Goal: Task Accomplishment & Management: Complete application form

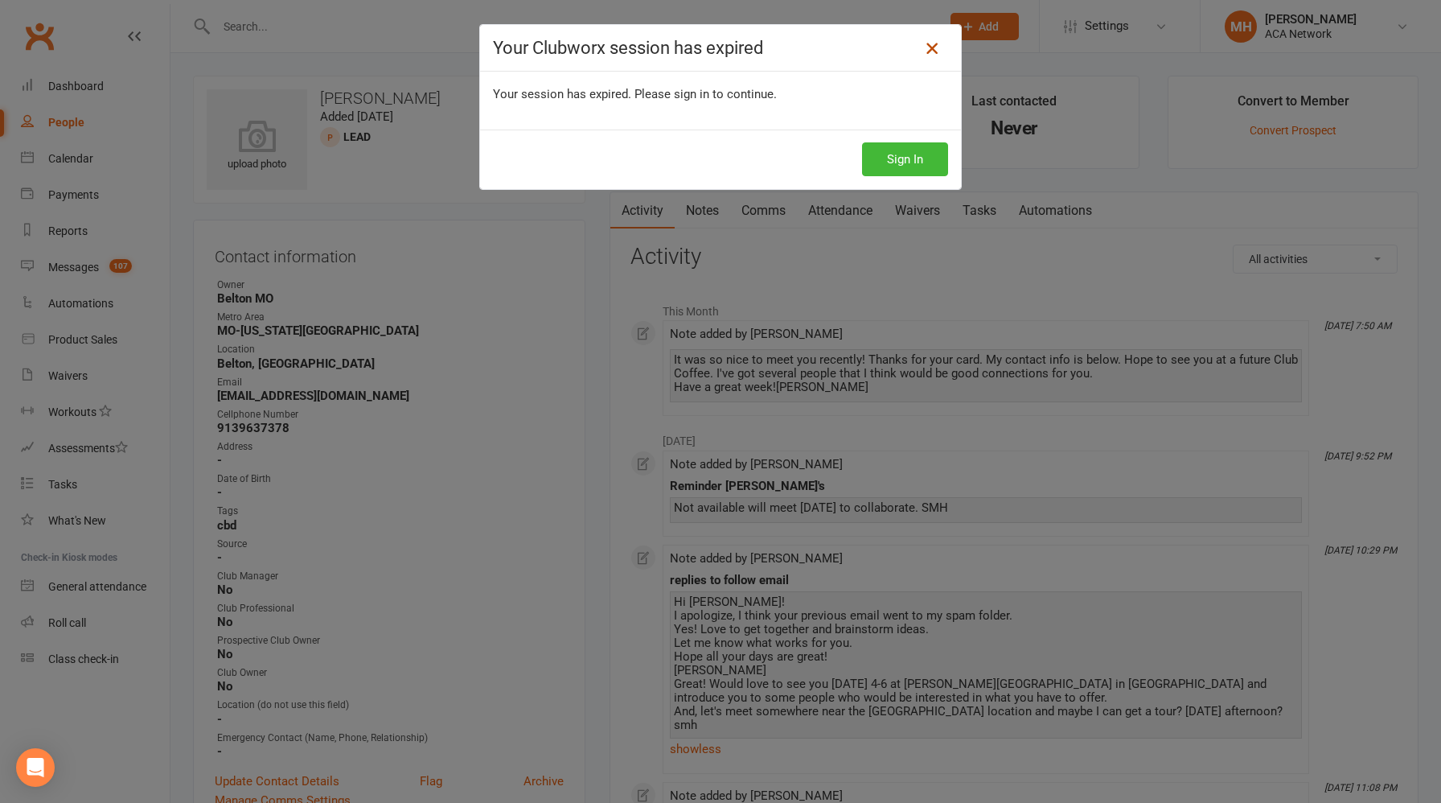
click at [933, 51] on icon at bounding box center [931, 48] width 19 height 19
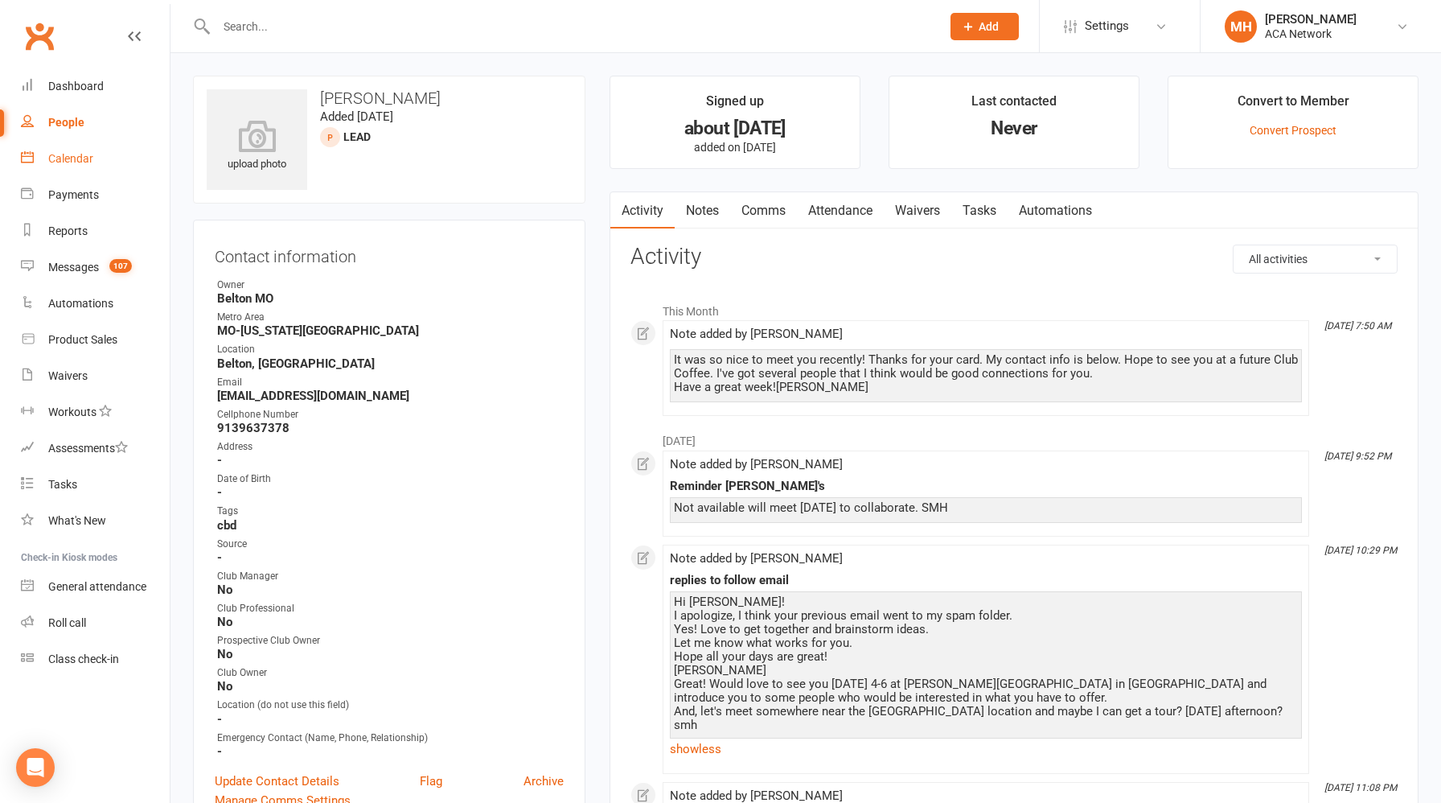
click at [86, 162] on div "Calendar" at bounding box center [70, 158] width 45 height 13
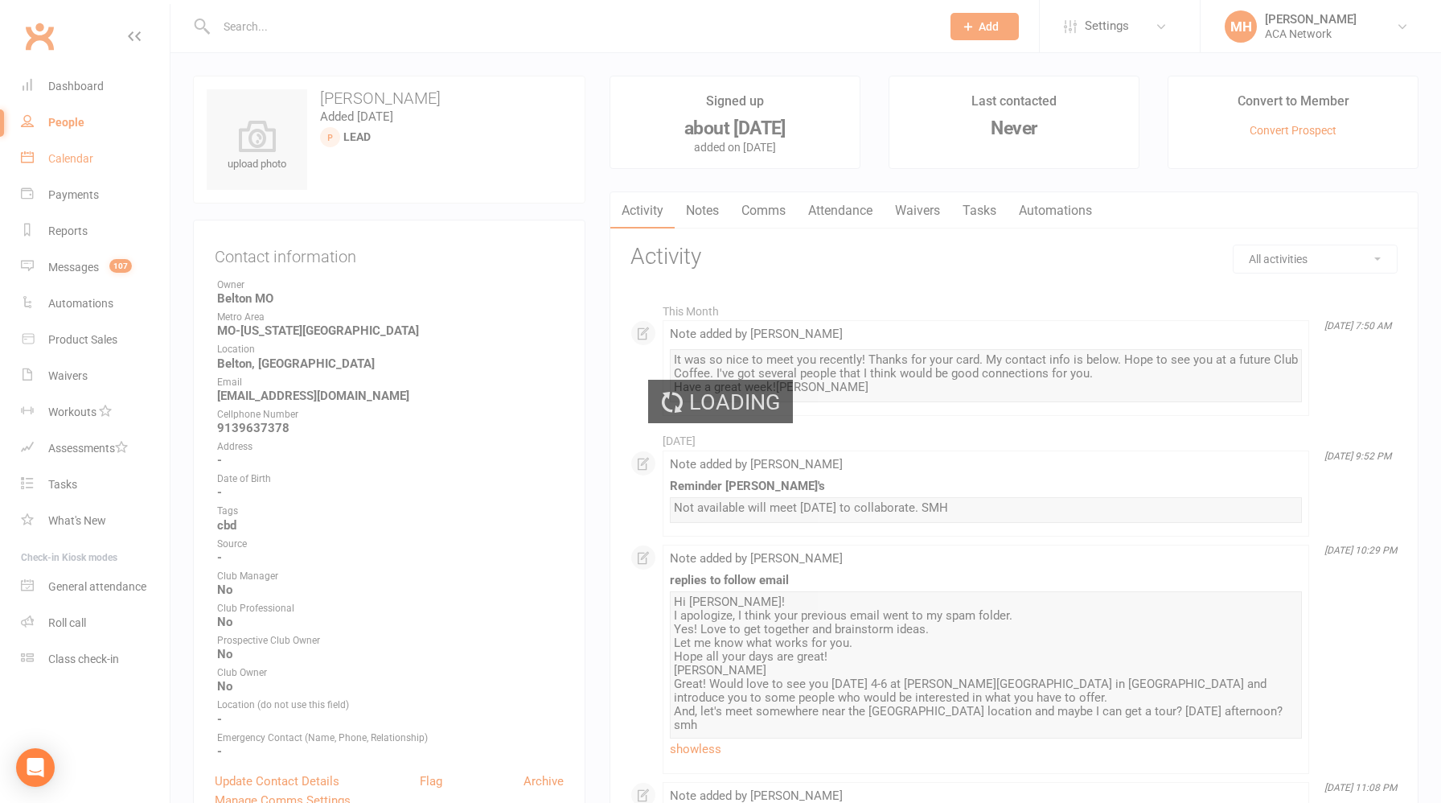
click at [86, 162] on div "Loading" at bounding box center [720, 401] width 1441 height 803
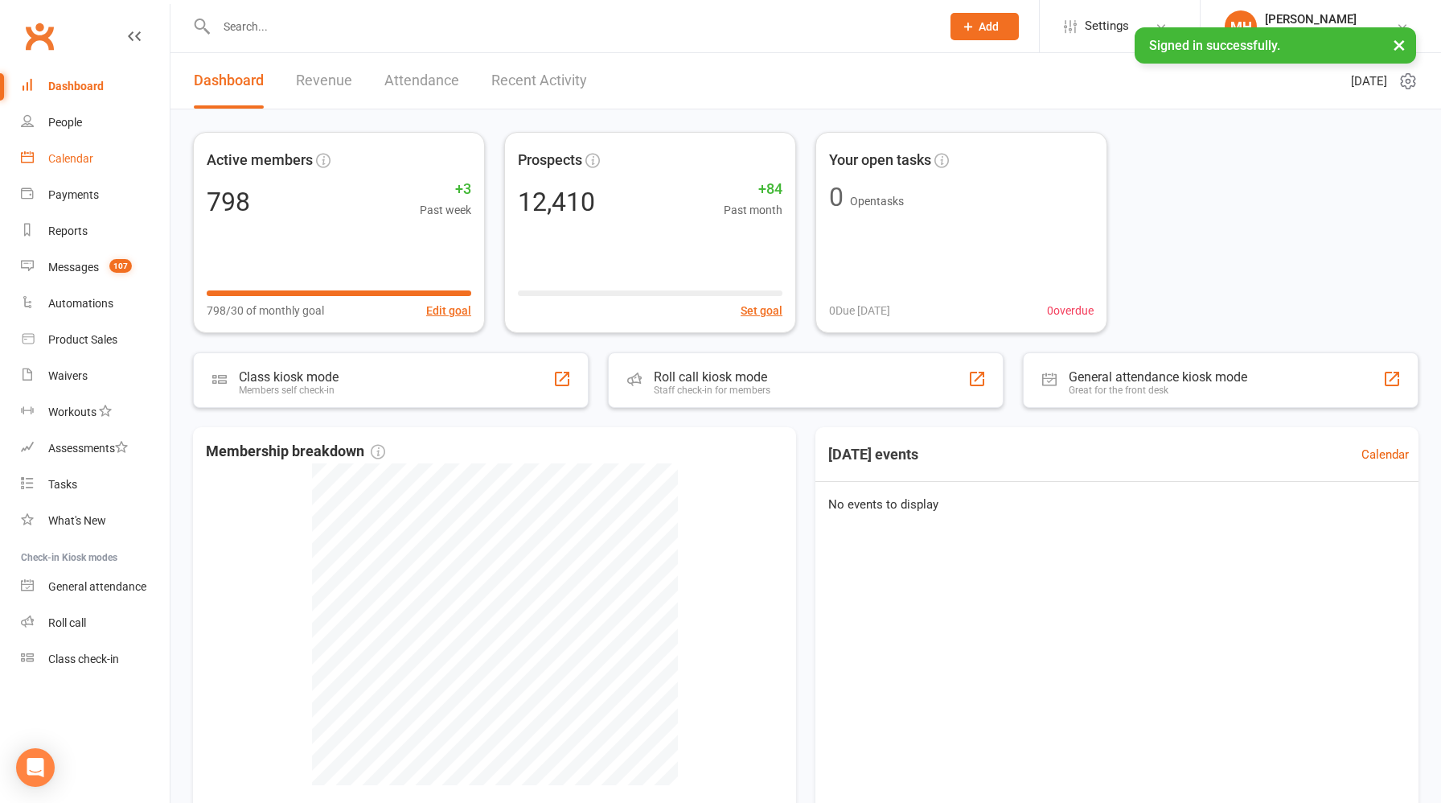
click at [80, 162] on div "Calendar" at bounding box center [70, 158] width 45 height 13
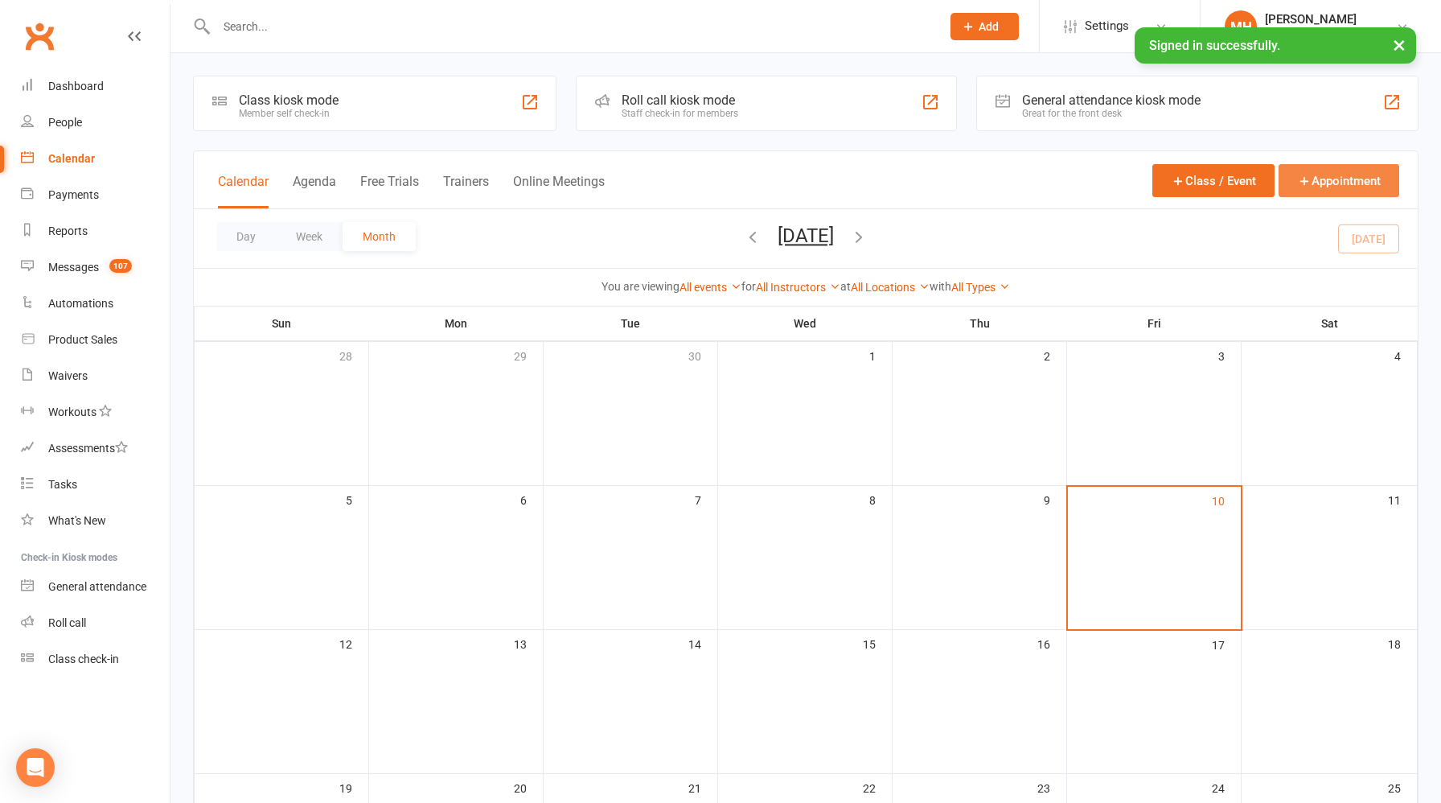
click at [1333, 184] on button "Appointment" at bounding box center [1339, 180] width 121 height 33
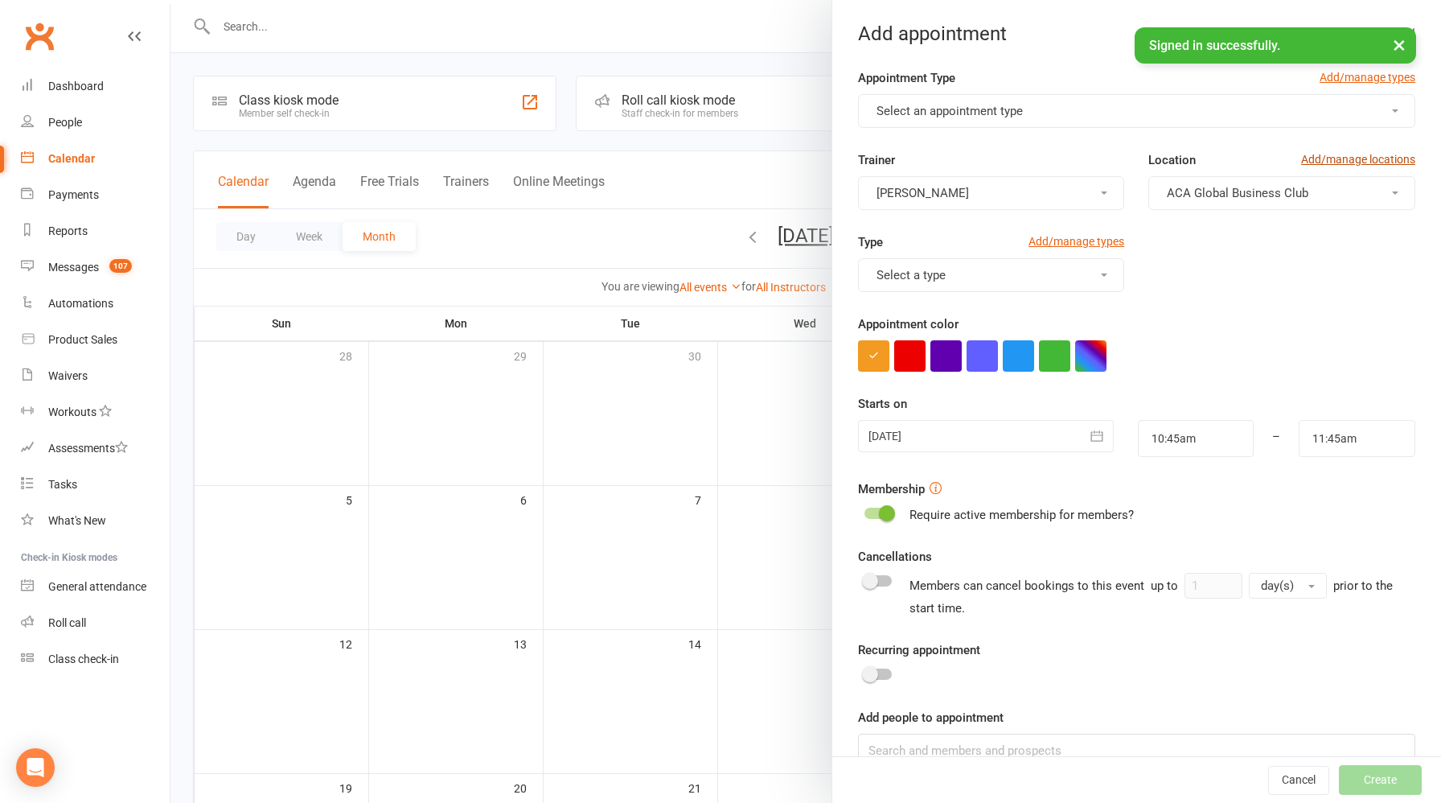
click at [1341, 159] on link "Add/manage locations" at bounding box center [1358, 159] width 114 height 18
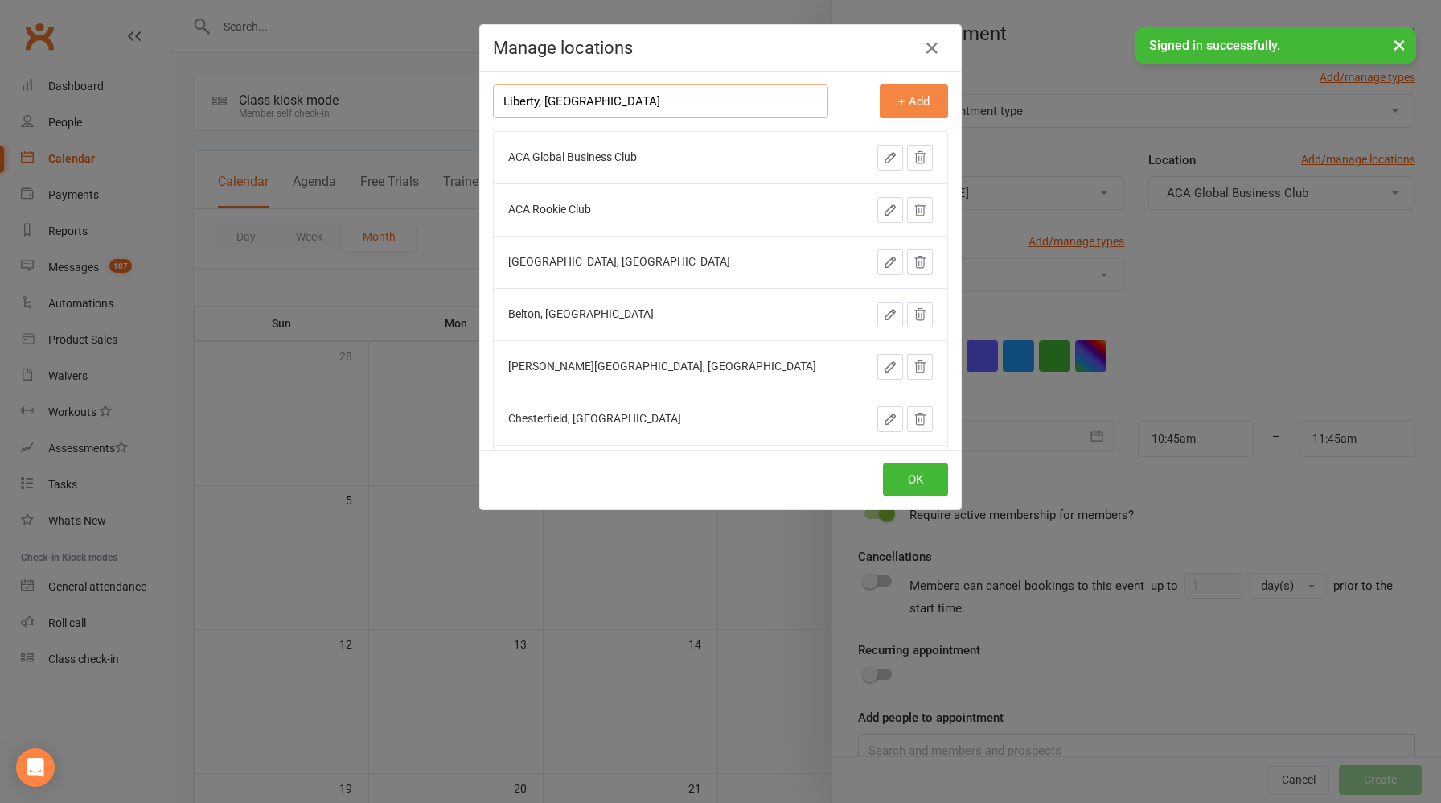
type input "Liberty, MO"
click at [907, 107] on button "+ Add" at bounding box center [914, 101] width 68 height 34
click at [911, 478] on button "OK" at bounding box center [915, 479] width 65 height 34
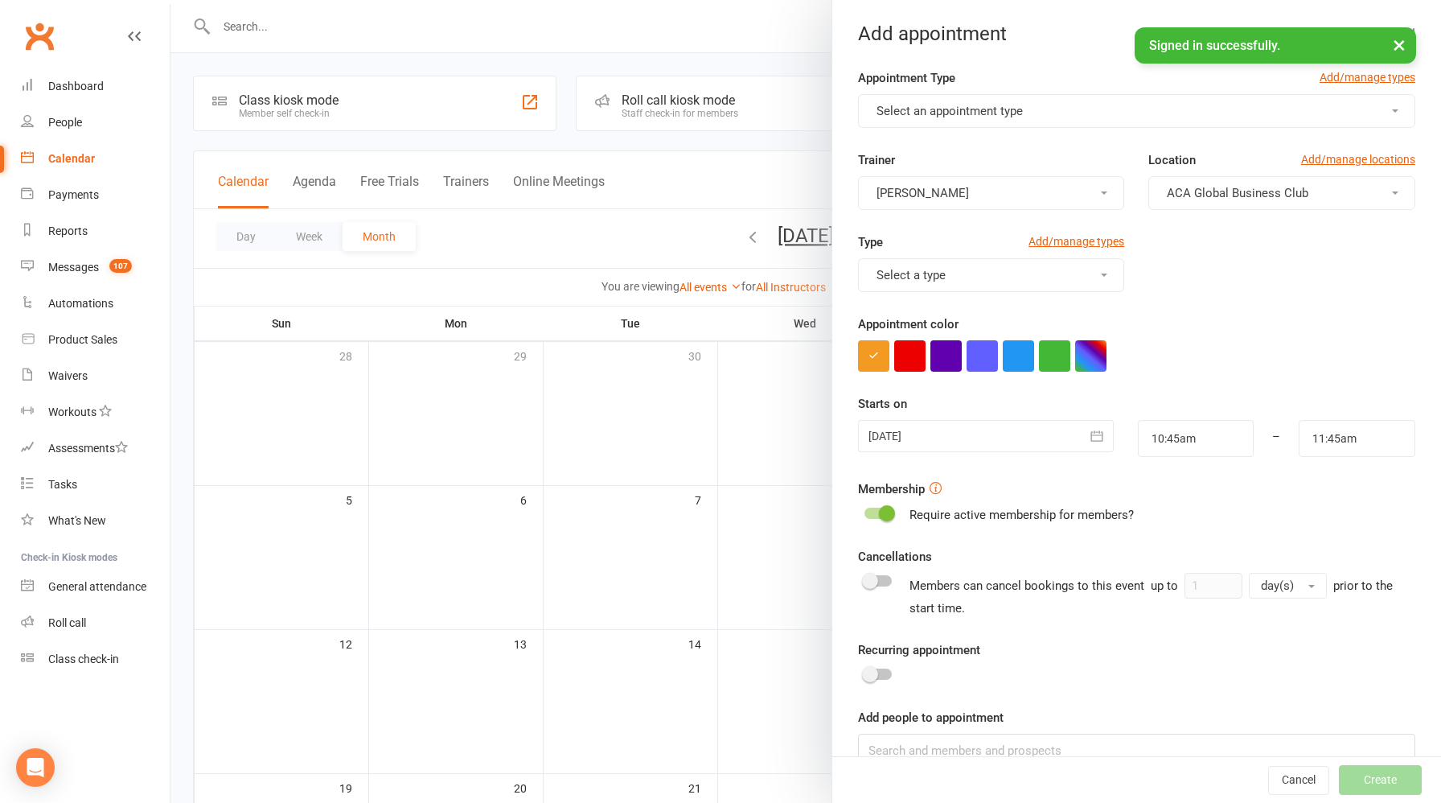
click at [613, 411] on div at bounding box center [806, 401] width 1271 height 803
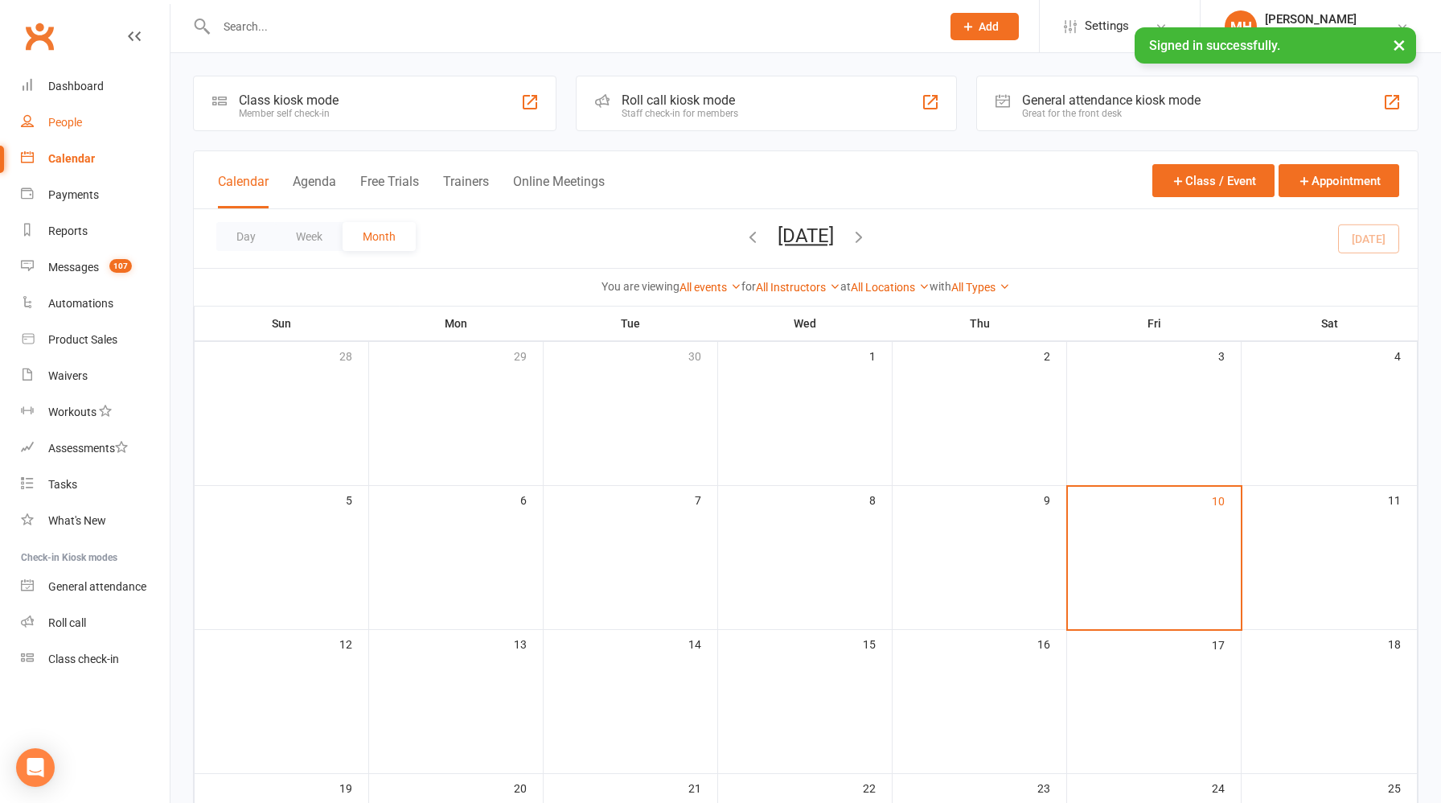
click at [75, 125] on div "People" at bounding box center [65, 122] width 34 height 13
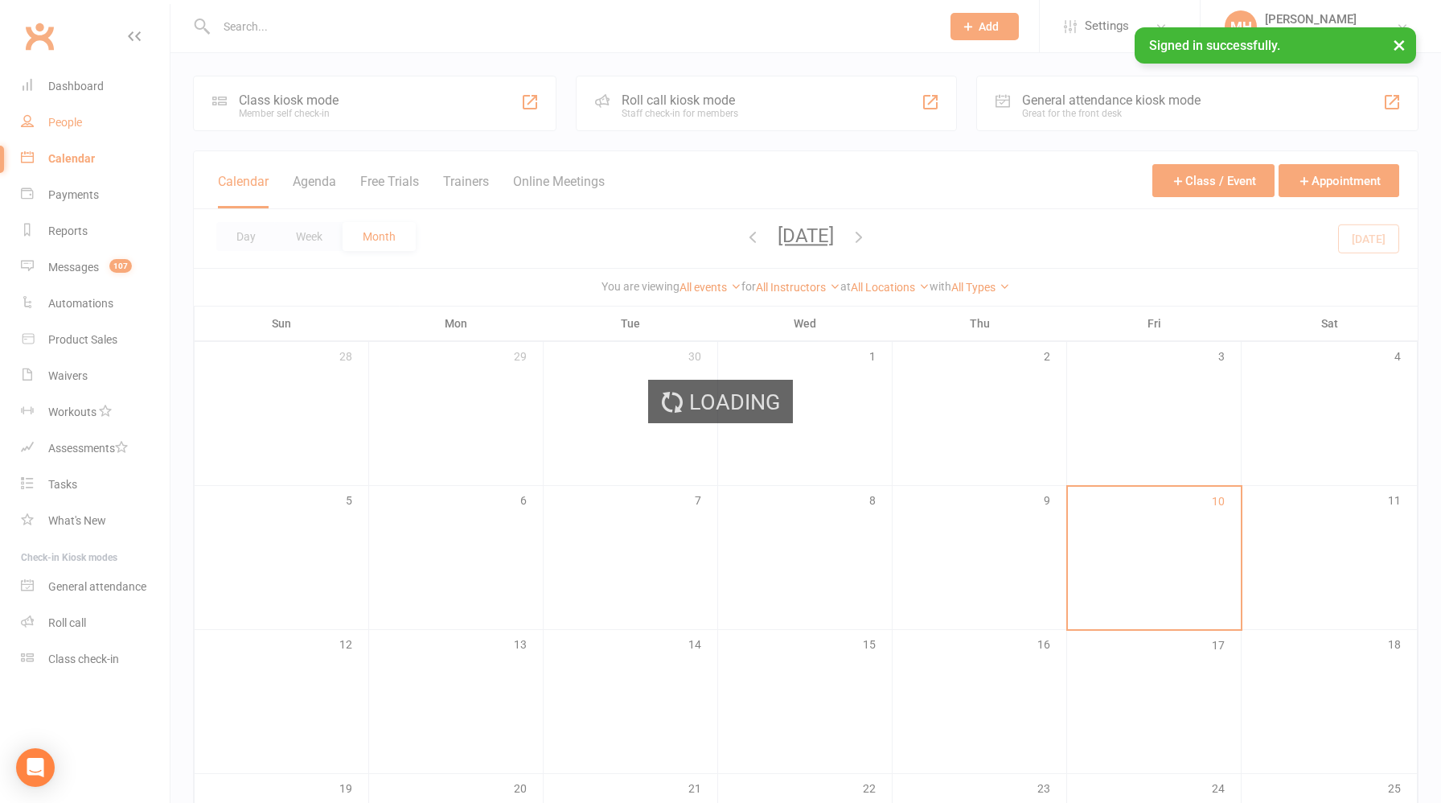
select select "100"
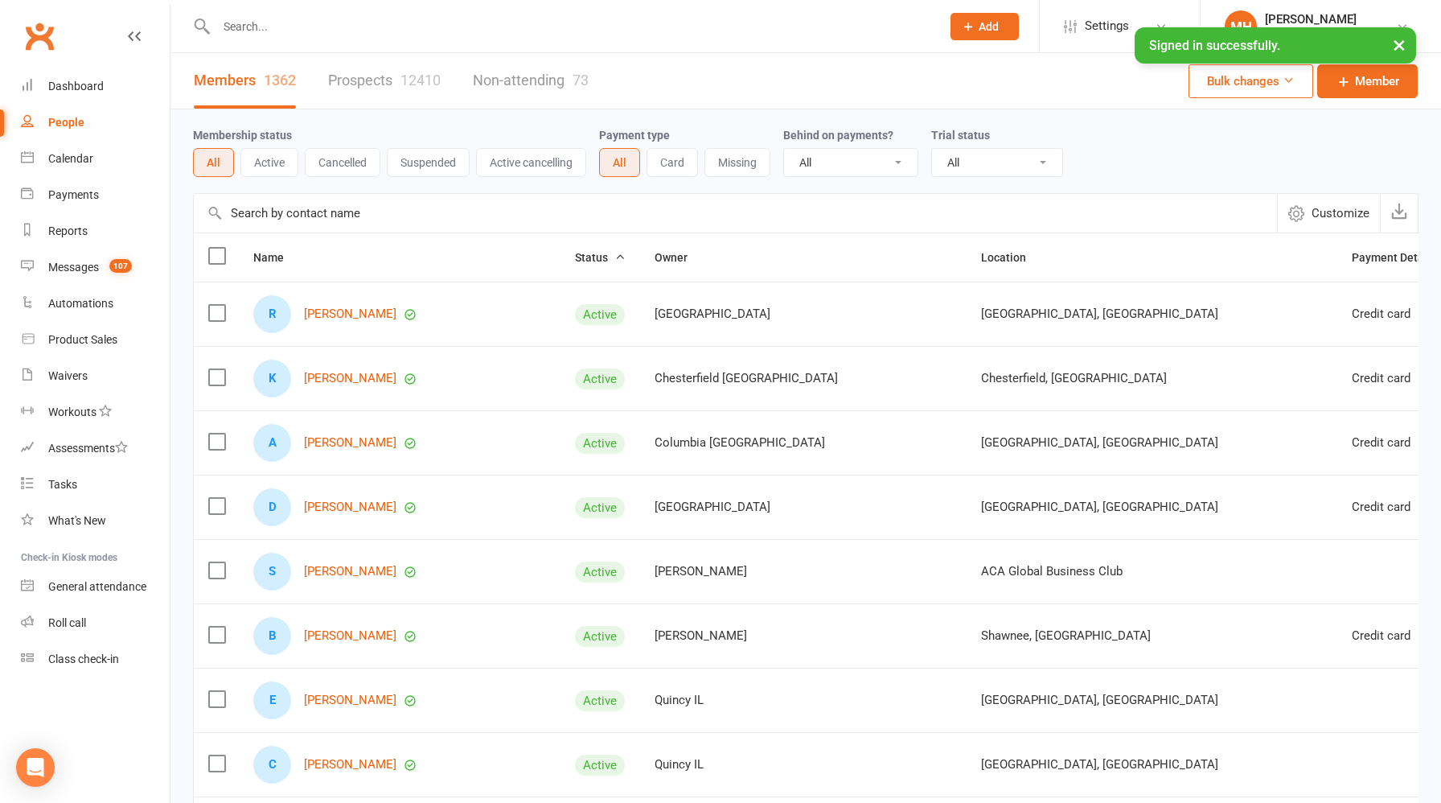
click at [973, 36] on button "Add" at bounding box center [985, 26] width 68 height 27
click at [955, 71] on link "Prospect" at bounding box center [967, 71] width 143 height 37
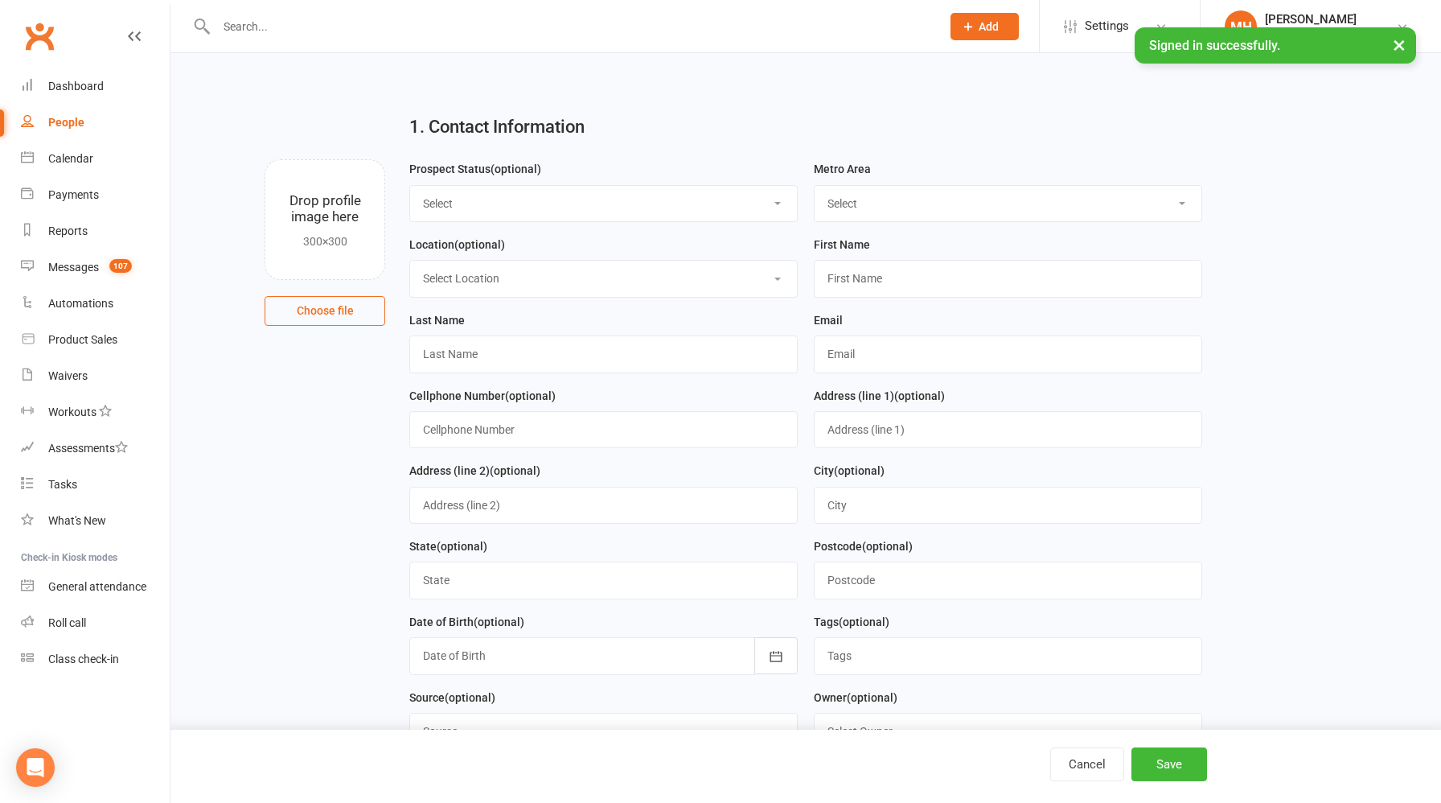
click at [528, 281] on select "Select Location ACA Global Business Club ACA Rookie Club Arlington, TX Belton, …" at bounding box center [603, 278] width 387 height 35
click at [642, 286] on select "Select Location ACA Global Business Club ACA Rookie Club Arlington, TX Belton, …" at bounding box center [603, 278] width 387 height 35
click at [1079, 765] on button "Cancel" at bounding box center [1087, 764] width 74 height 34
select select "100"
